Goal: Transaction & Acquisition: Purchase product/service

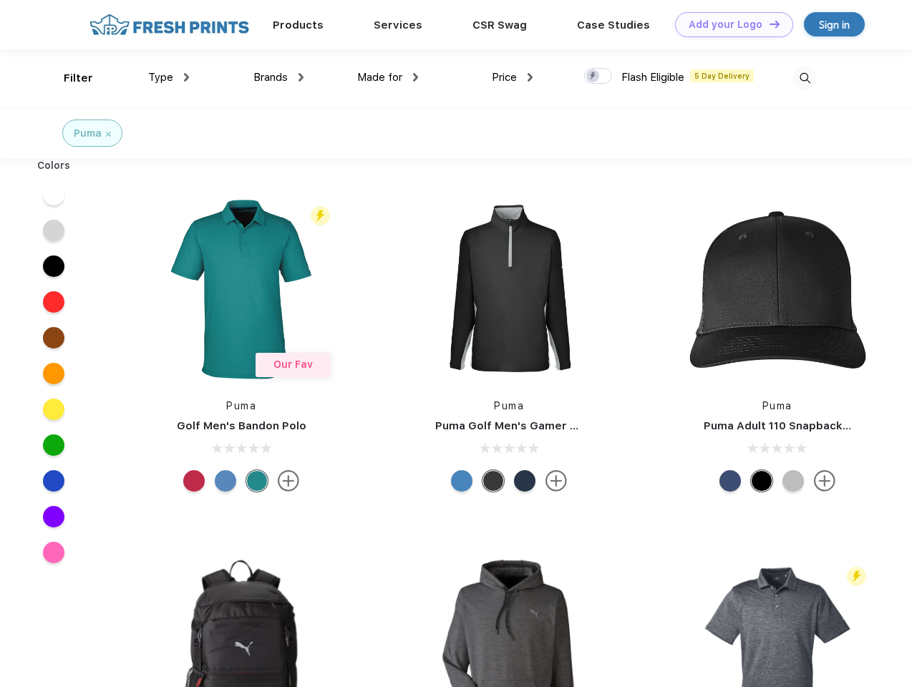
scroll to position [1, 0]
click at [728, 24] on link "Add your Logo Design Tool" at bounding box center [734, 24] width 118 height 25
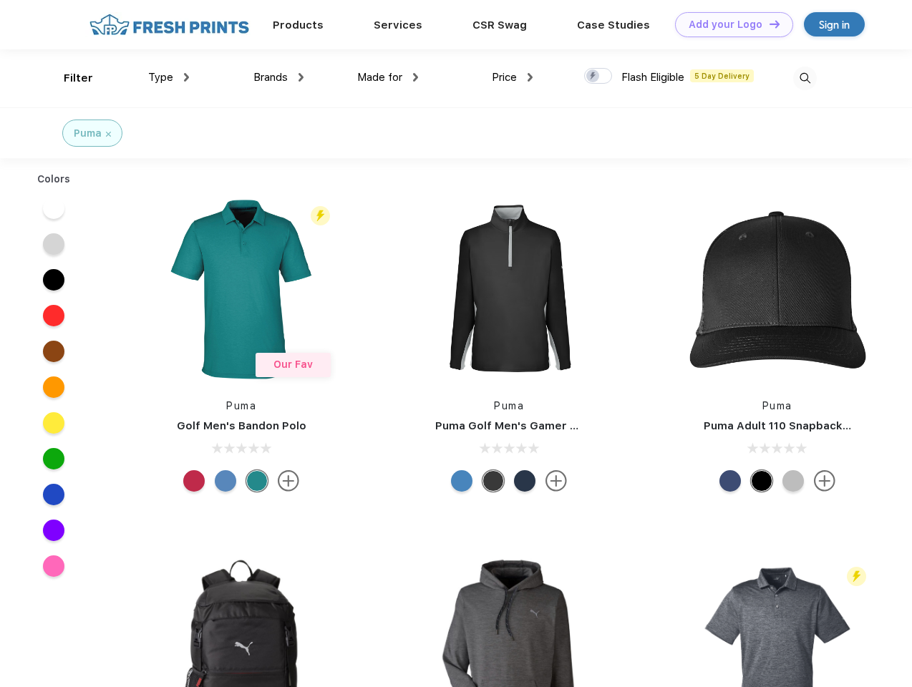
click at [0, 0] on div "Design Tool" at bounding box center [0, 0] width 0 height 0
click at [768, 24] on link "Add your Logo Design Tool" at bounding box center [734, 24] width 118 height 25
click at [69, 78] on div "Filter" at bounding box center [78, 78] width 29 height 16
click at [169, 77] on span "Type" at bounding box center [160, 77] width 25 height 13
click at [278, 77] on span "Brands" at bounding box center [270, 77] width 34 height 13
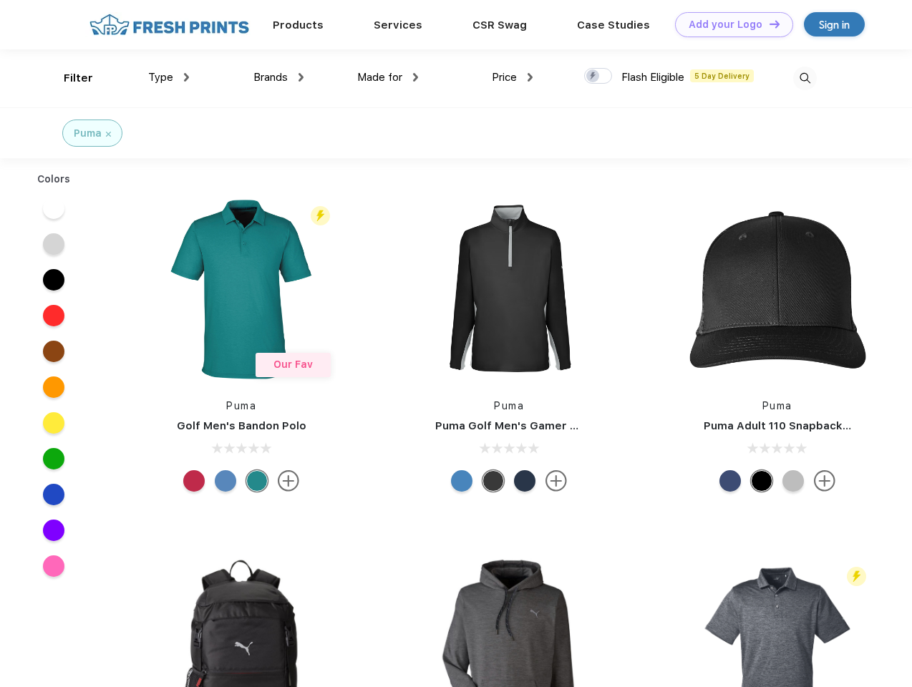
click at [388, 77] on span "Made for" at bounding box center [379, 77] width 45 height 13
click at [512, 77] on span "Price" at bounding box center [504, 77] width 25 height 13
click at [598, 77] on div at bounding box center [598, 76] width 28 height 16
click at [593, 77] on input "checkbox" at bounding box center [588, 71] width 9 height 9
click at [804, 78] on img at bounding box center [805, 79] width 24 height 24
